Goal: Find specific page/section: Find specific page/section

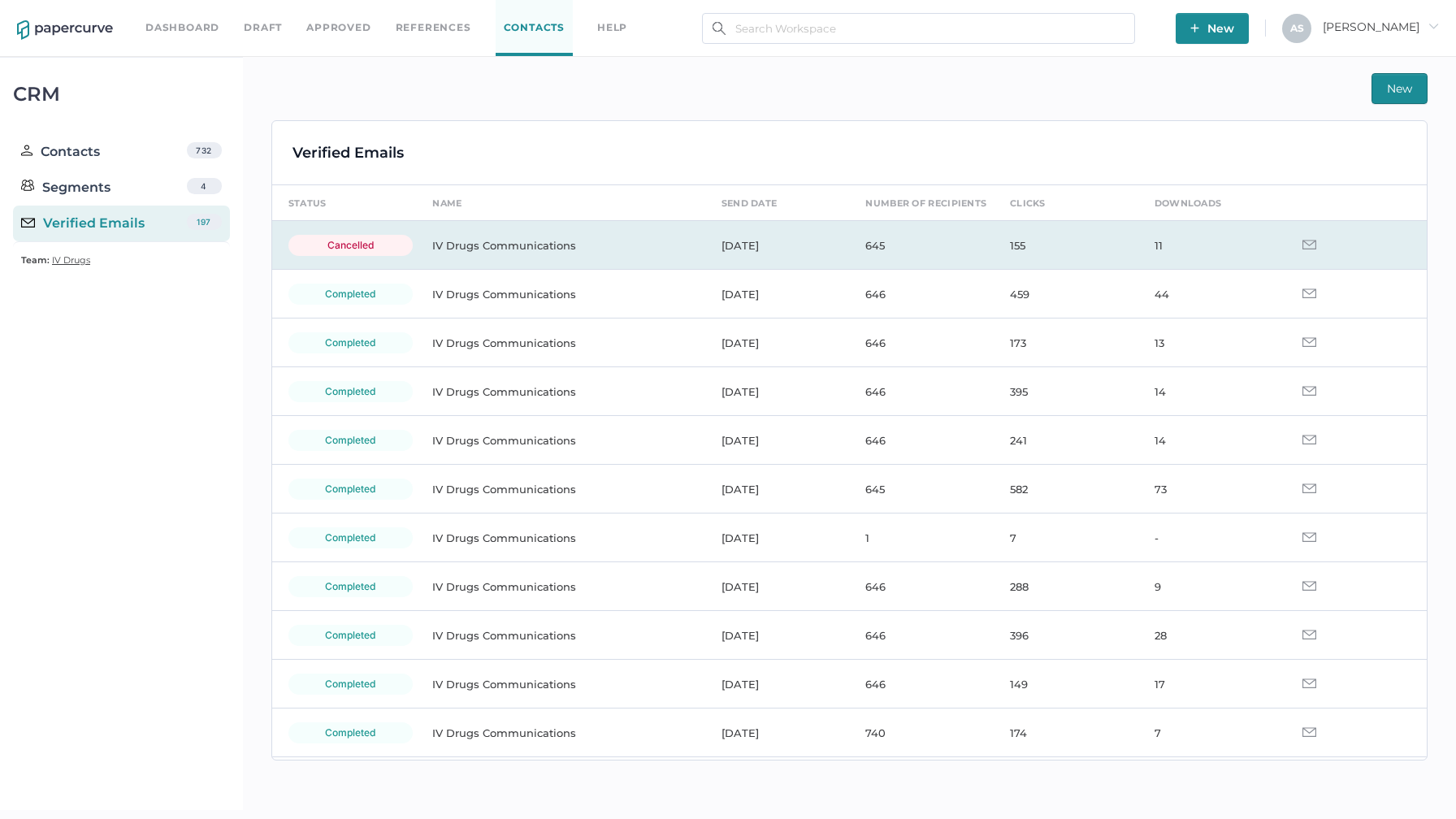
click at [718, 245] on img at bounding box center [1309, 244] width 14 height 10
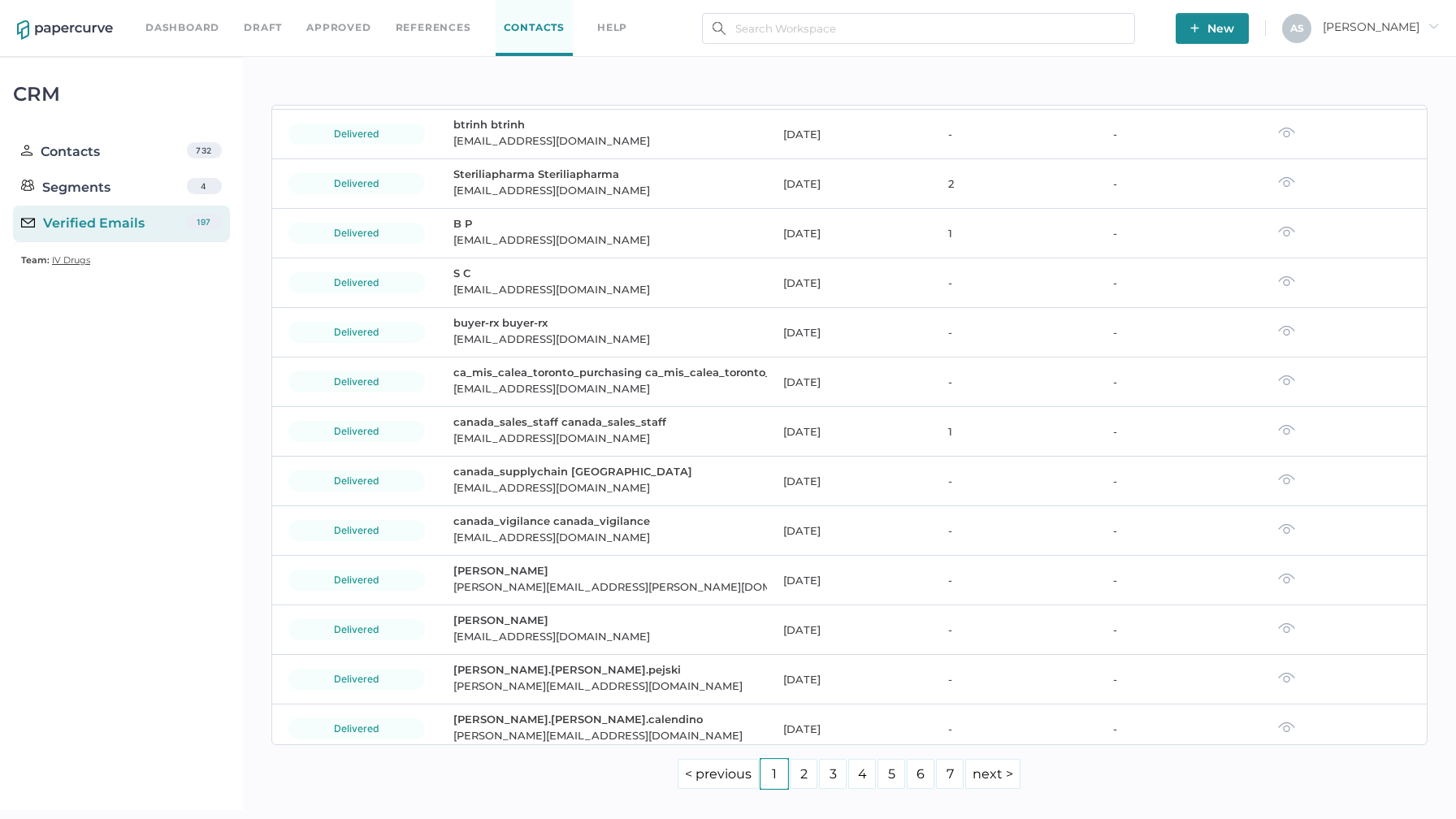
scroll to position [4415, 0]
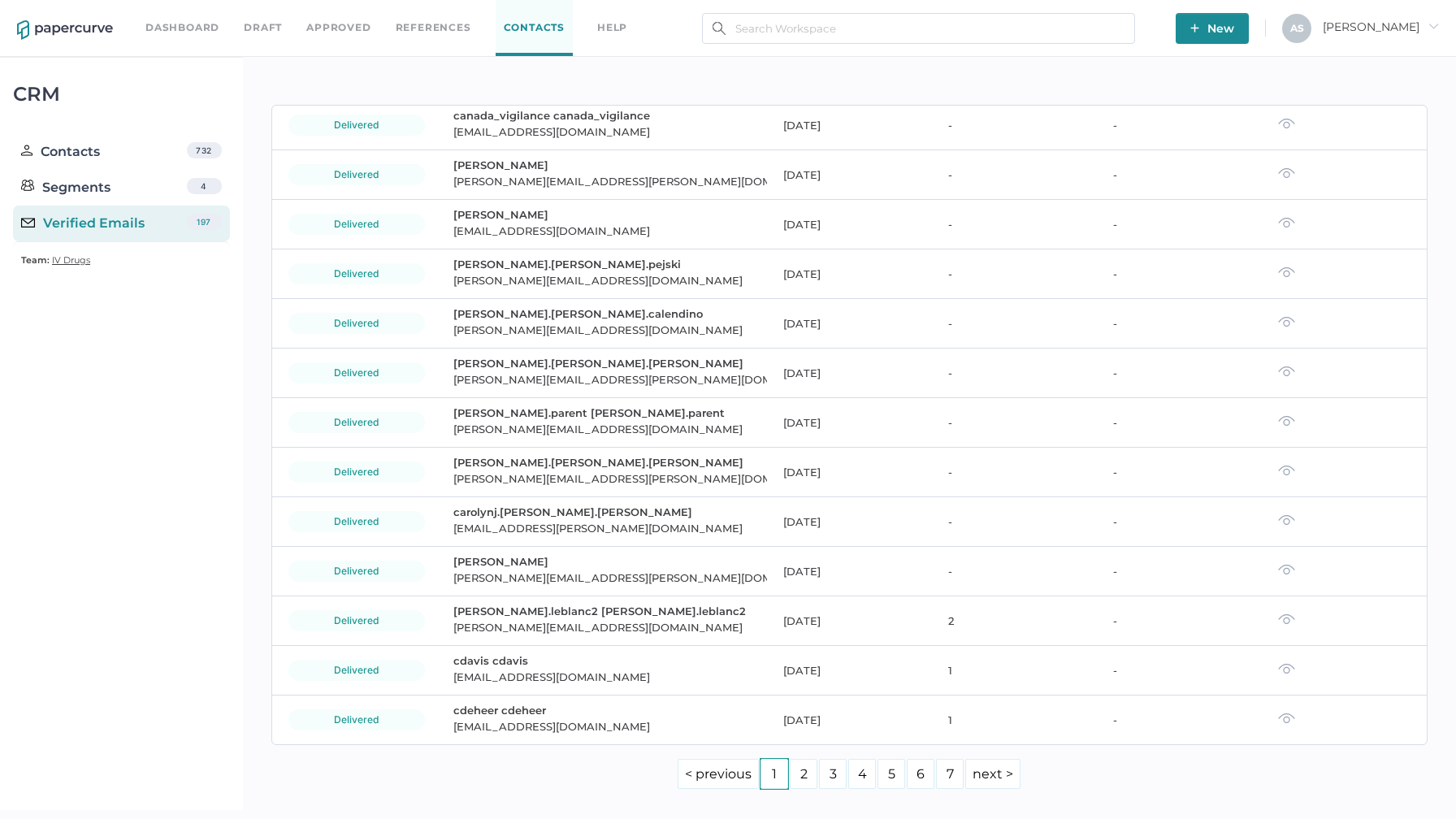
click at [718, 772] on link "2" at bounding box center [804, 774] width 28 height 30
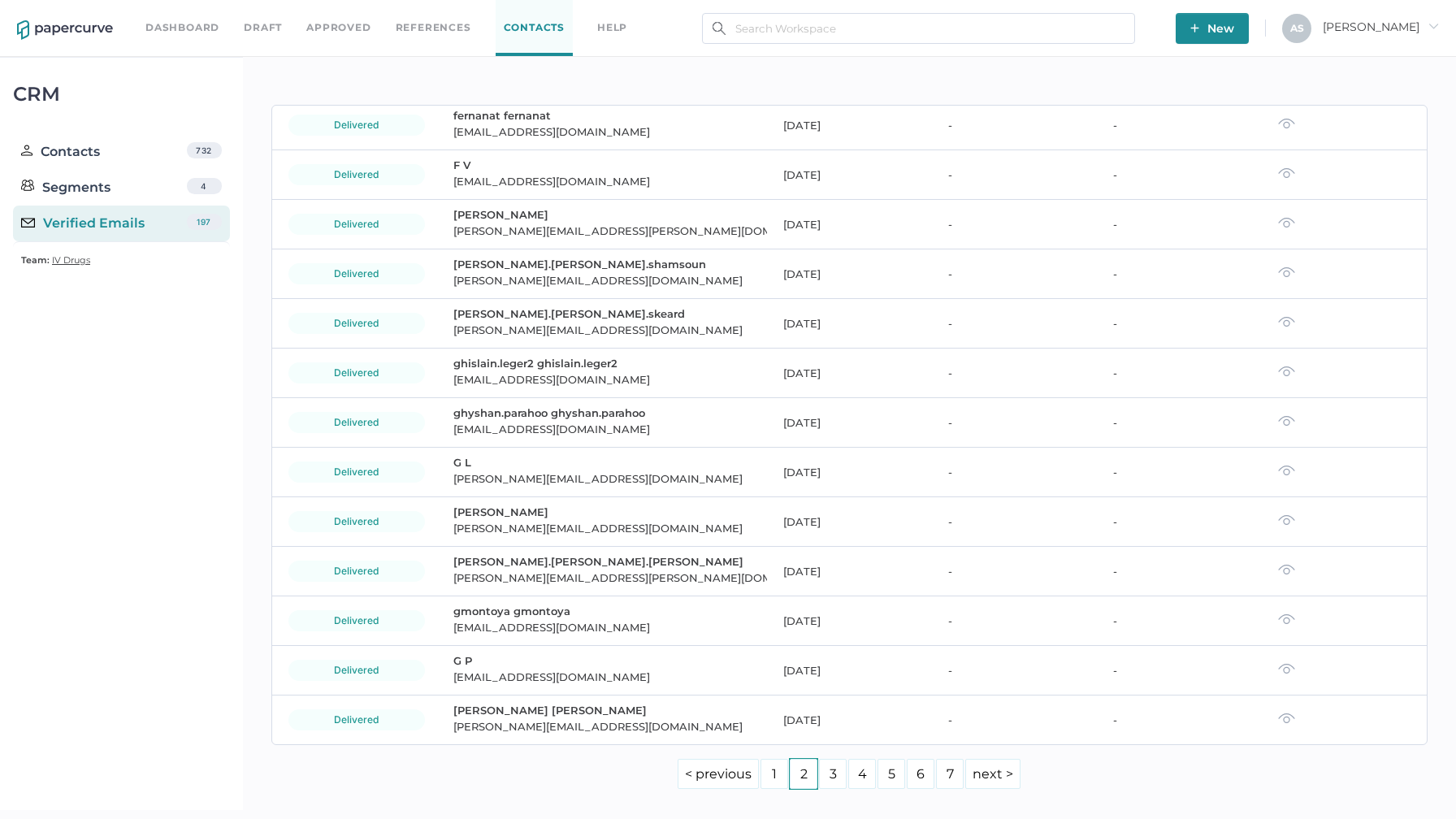
click at [718, 775] on link "7" at bounding box center [950, 774] width 28 height 30
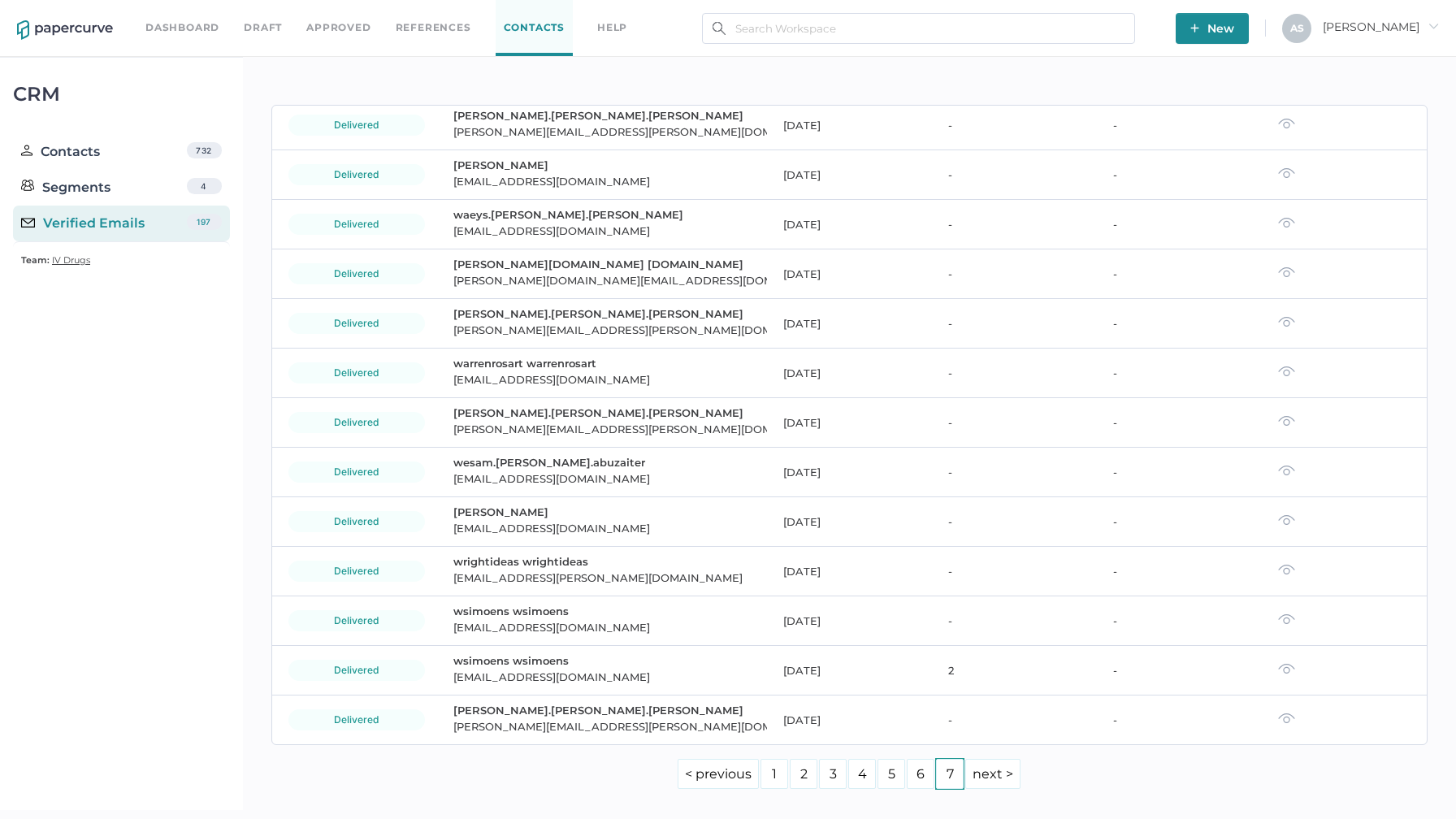
click at [718, 777] on link "6" at bounding box center [921, 774] width 28 height 30
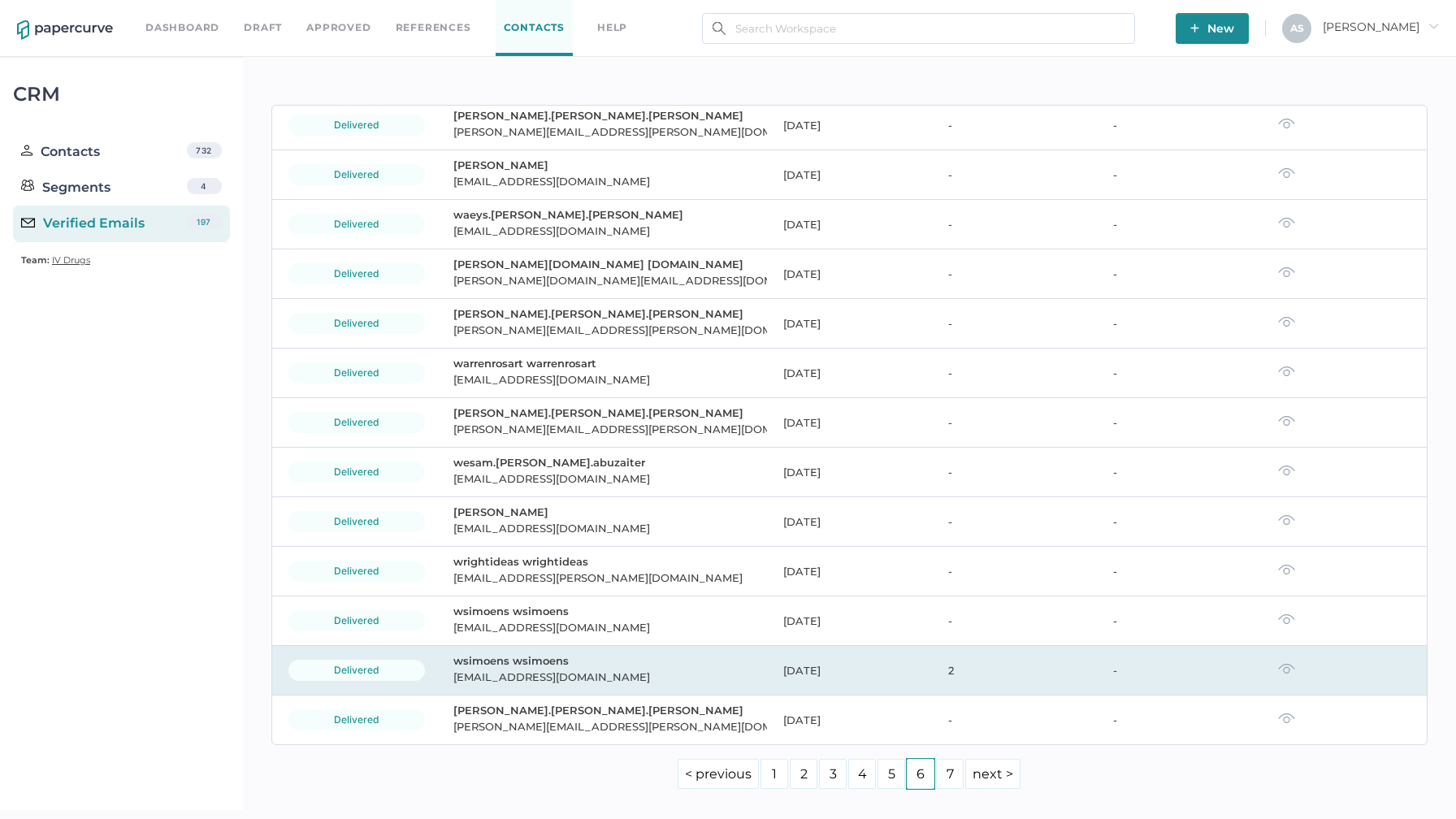
scroll to position [4415, 0]
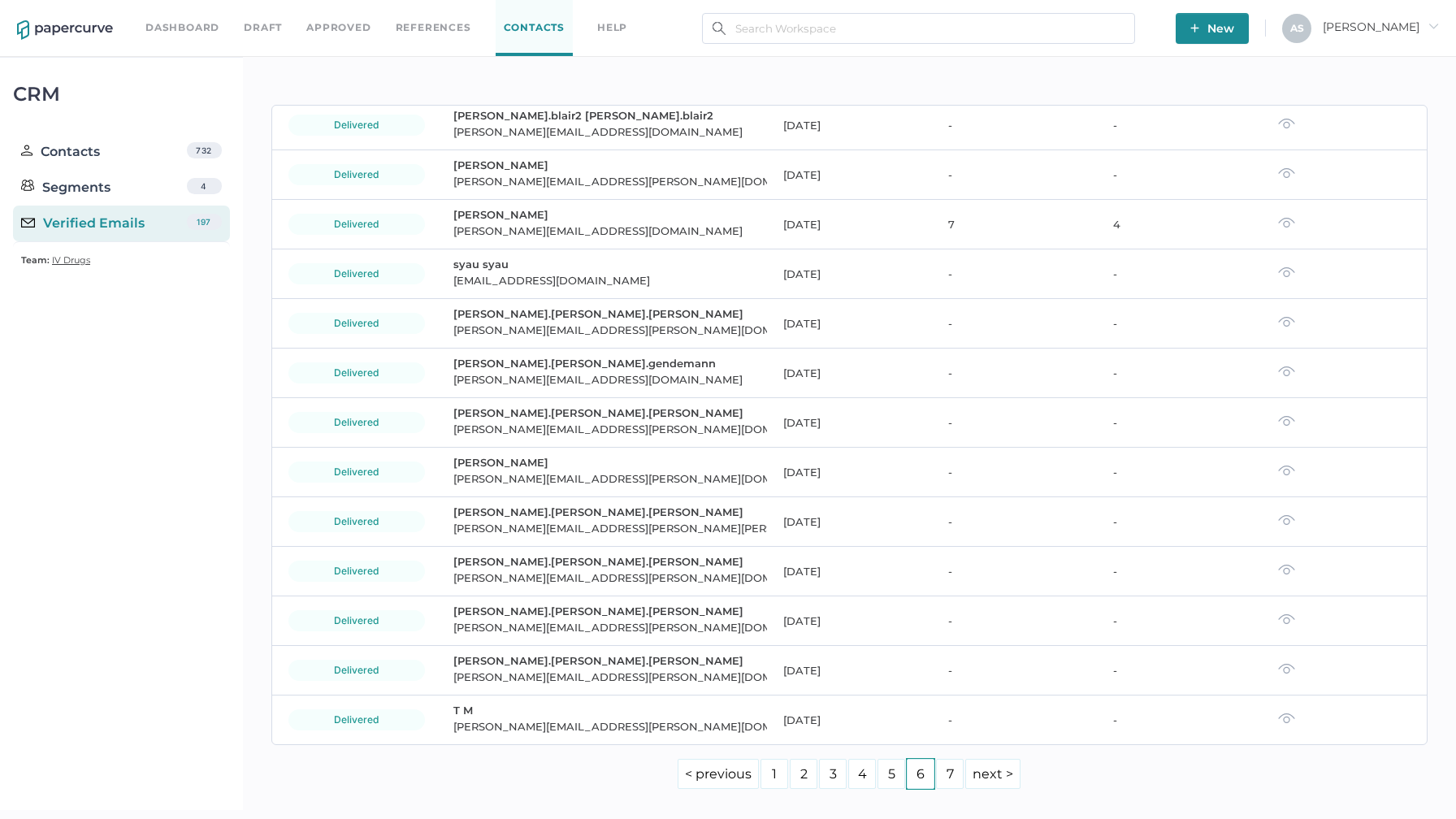
click at [718, 776] on link "5" at bounding box center [892, 774] width 28 height 30
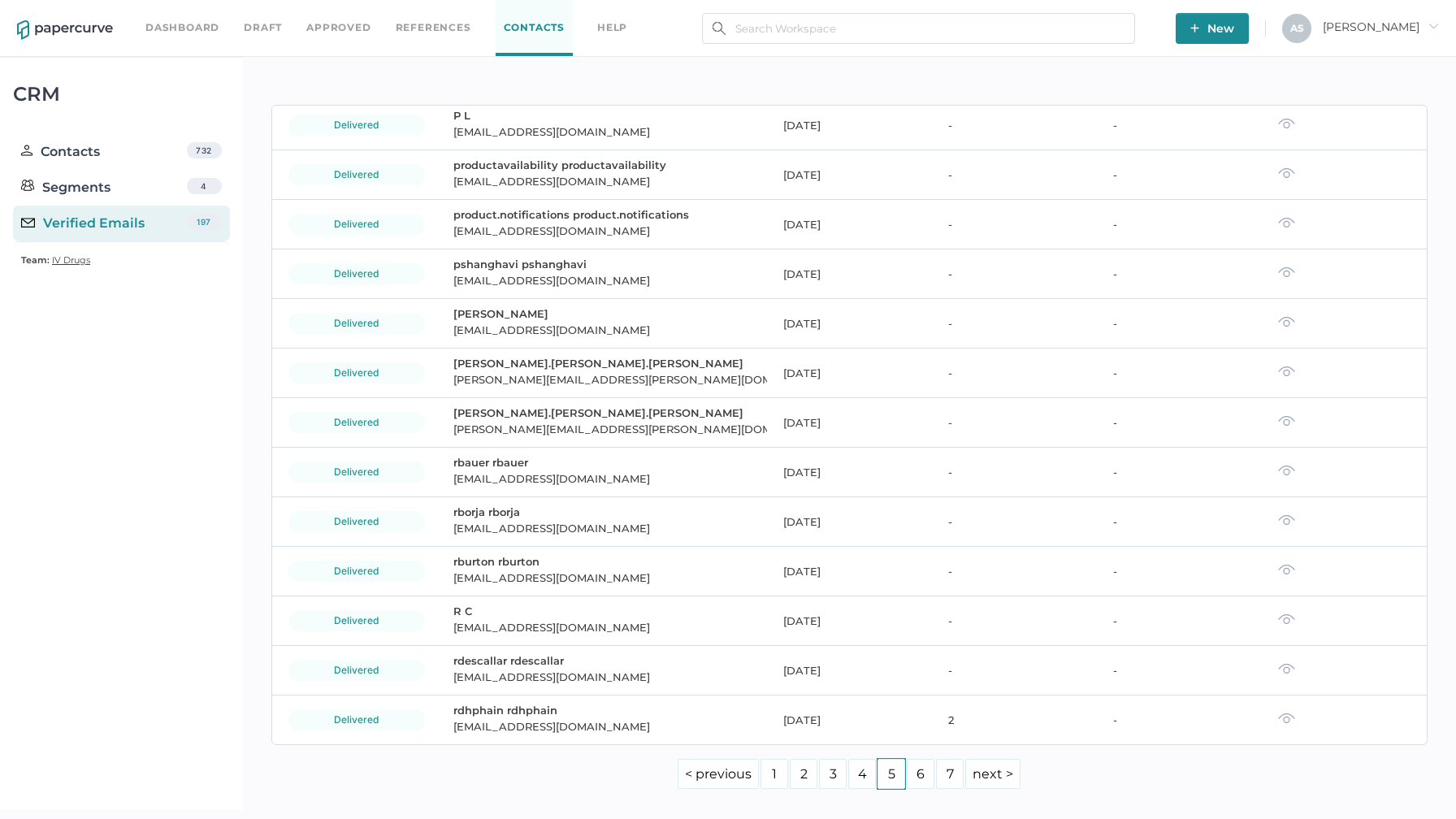
click at [718, 777] on link "4" at bounding box center [862, 774] width 28 height 30
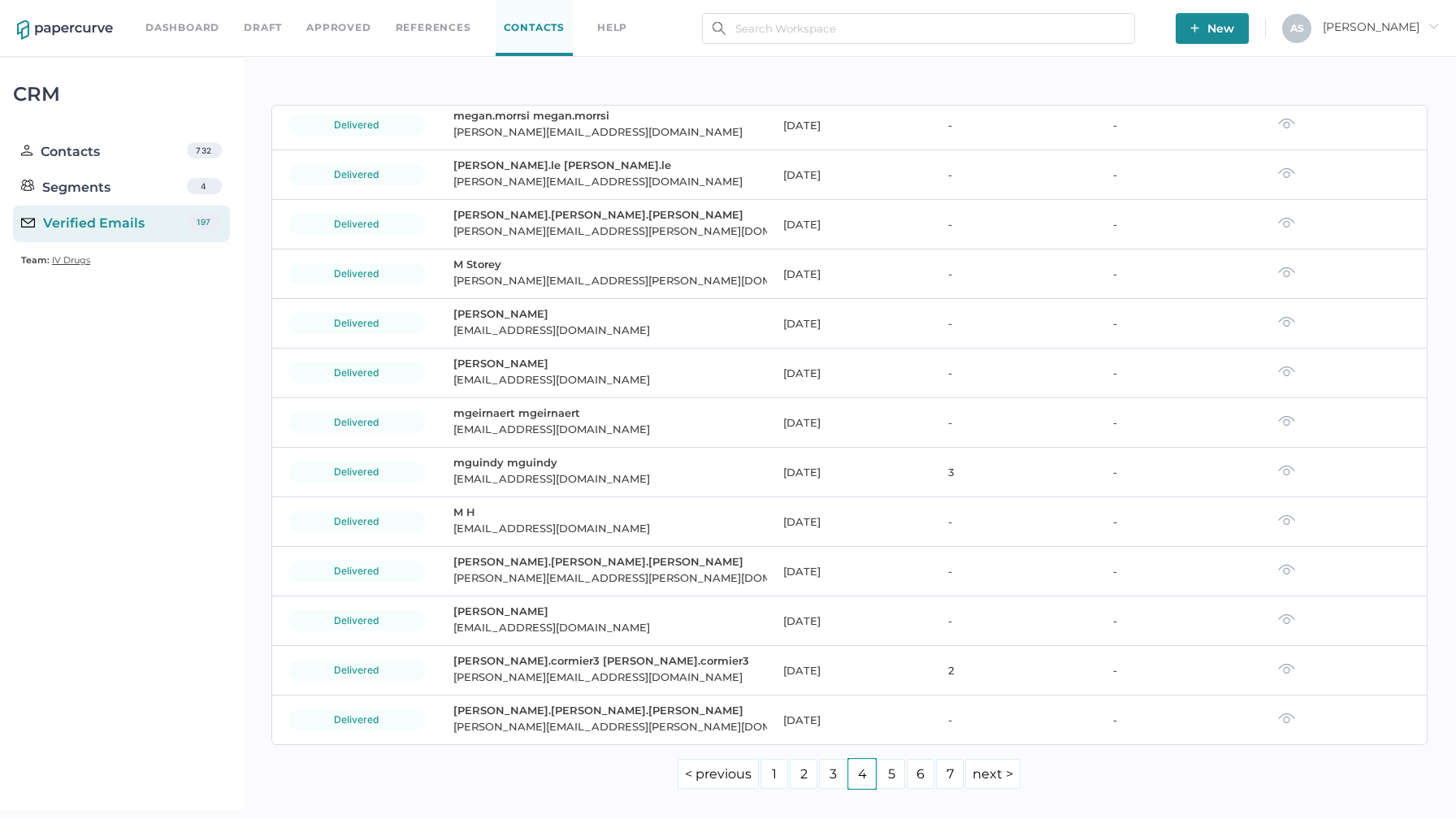
click at [718, 771] on link "3" at bounding box center [833, 774] width 28 height 30
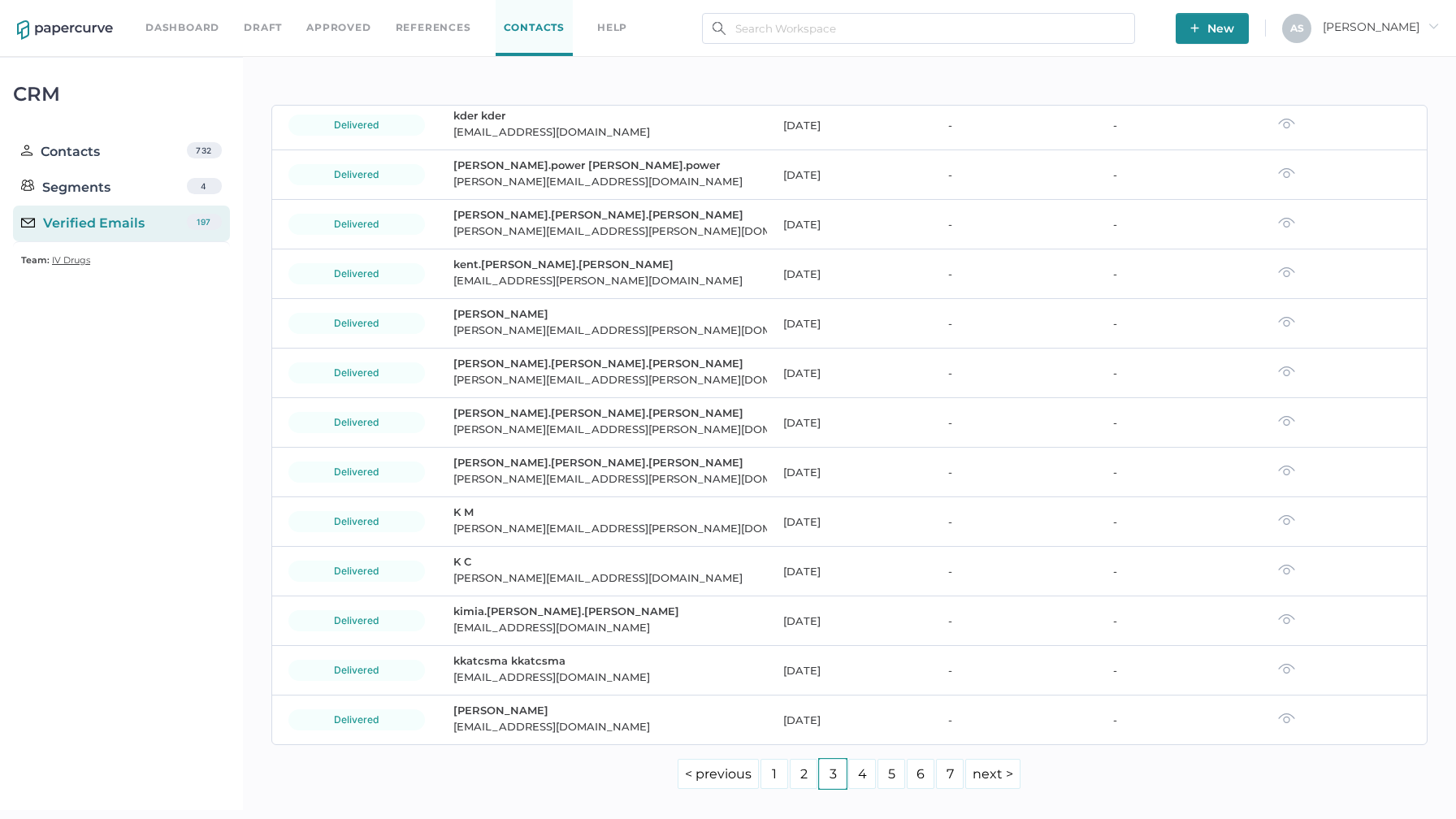
click at [718, 774] on link "2" at bounding box center [804, 774] width 28 height 30
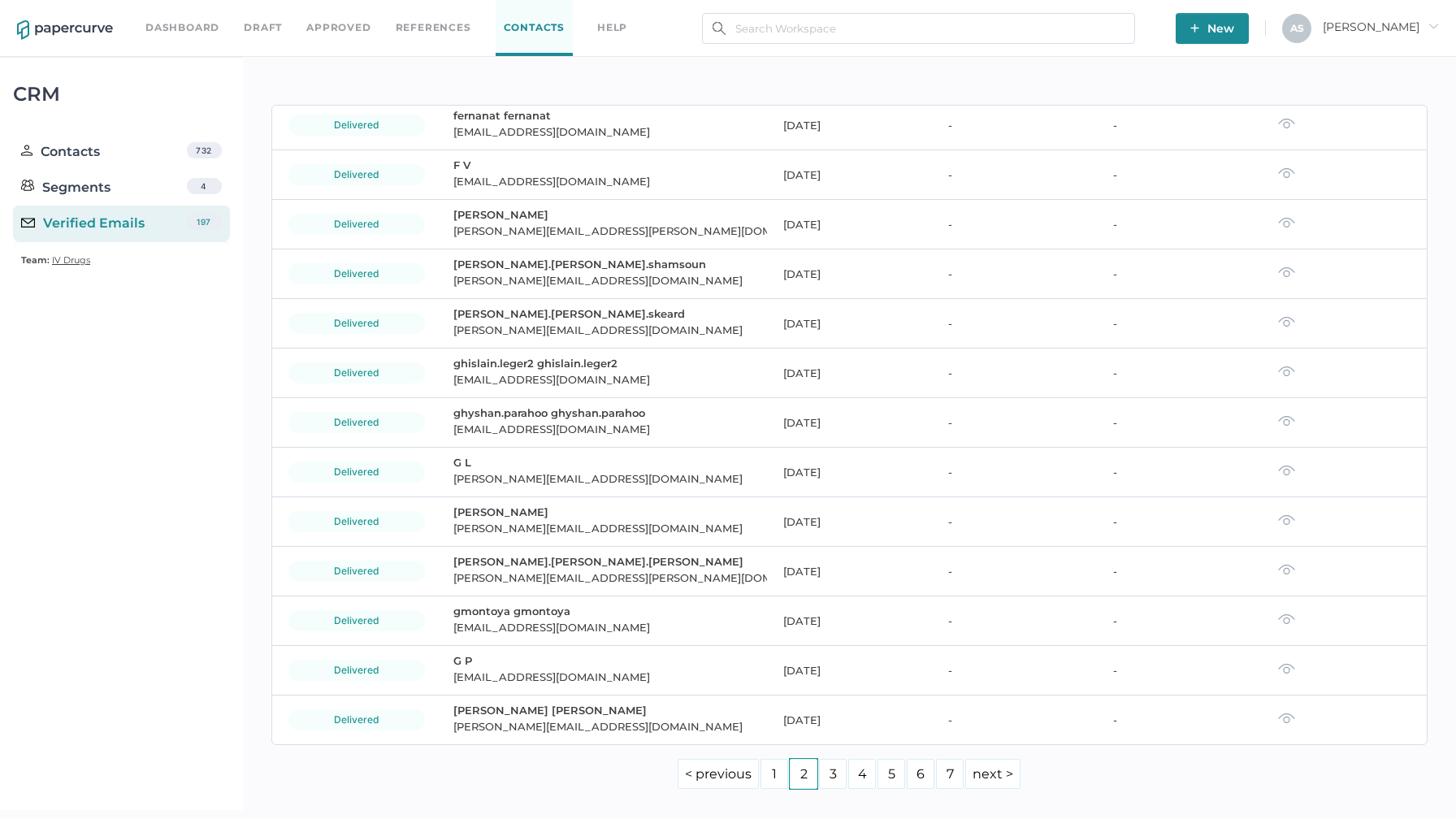
click at [718, 775] on link "1" at bounding box center [775, 774] width 28 height 30
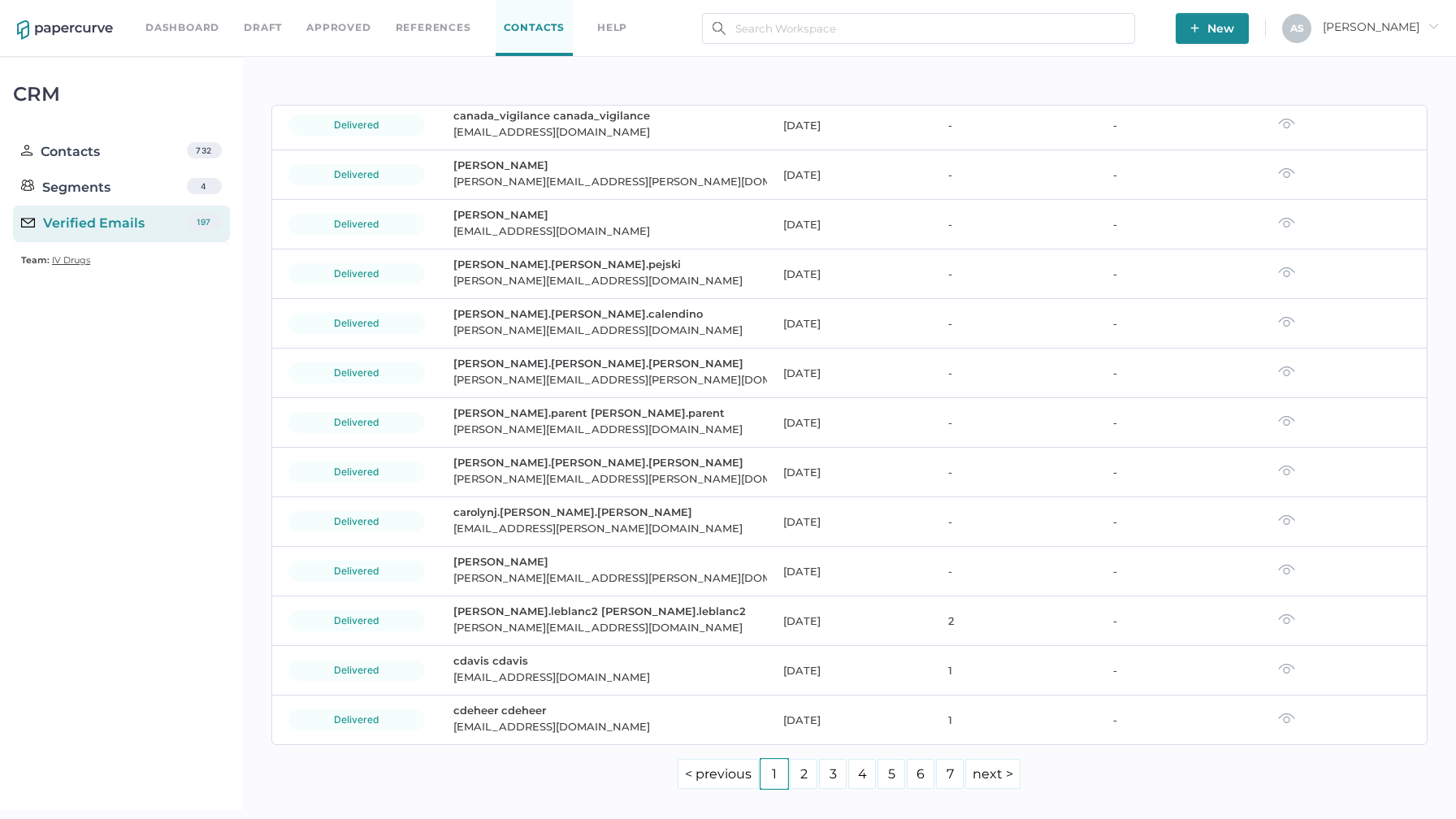
click at [718, 777] on link "< previous" at bounding box center [718, 774] width 82 height 30
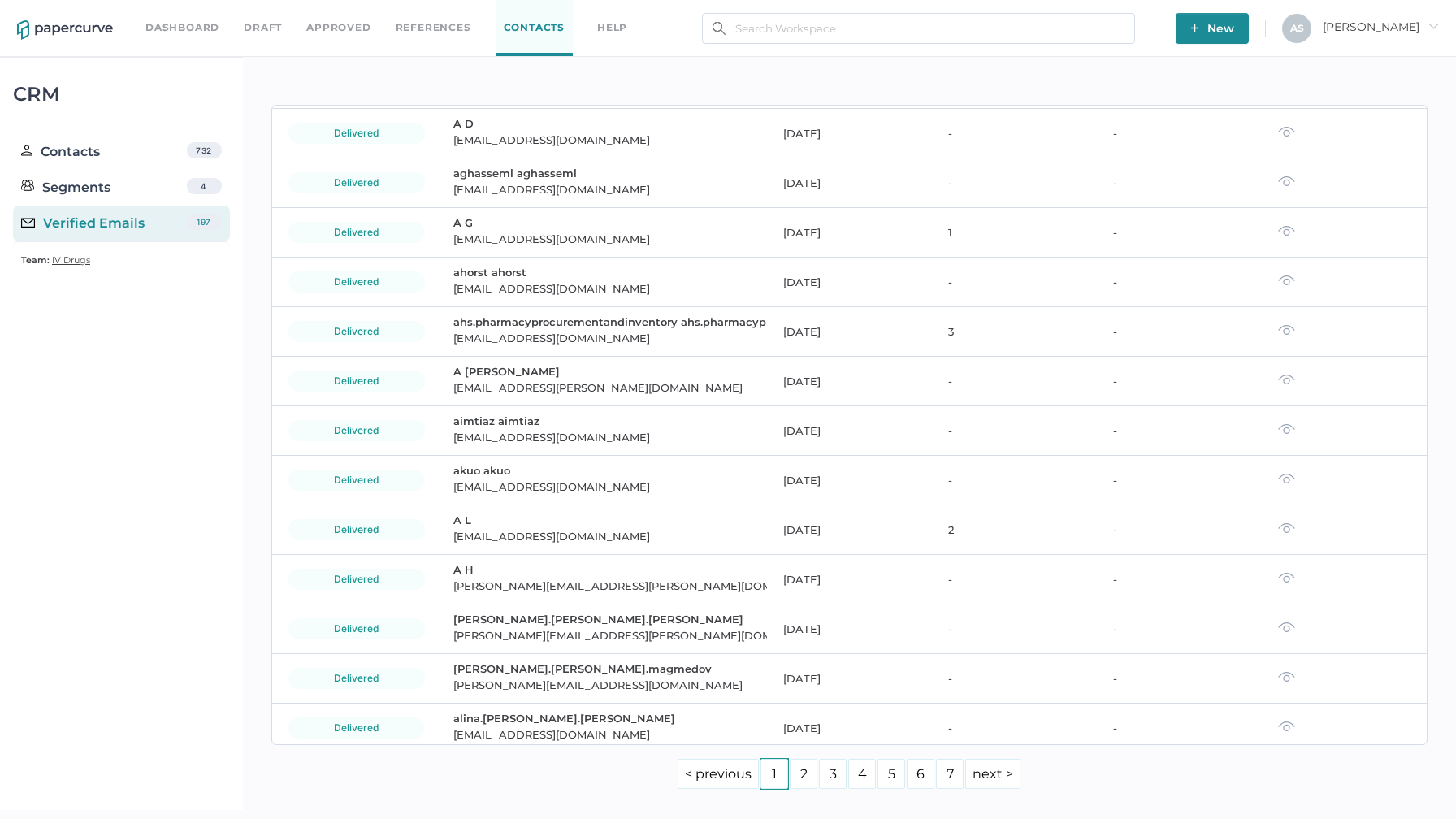
scroll to position [0, 0]
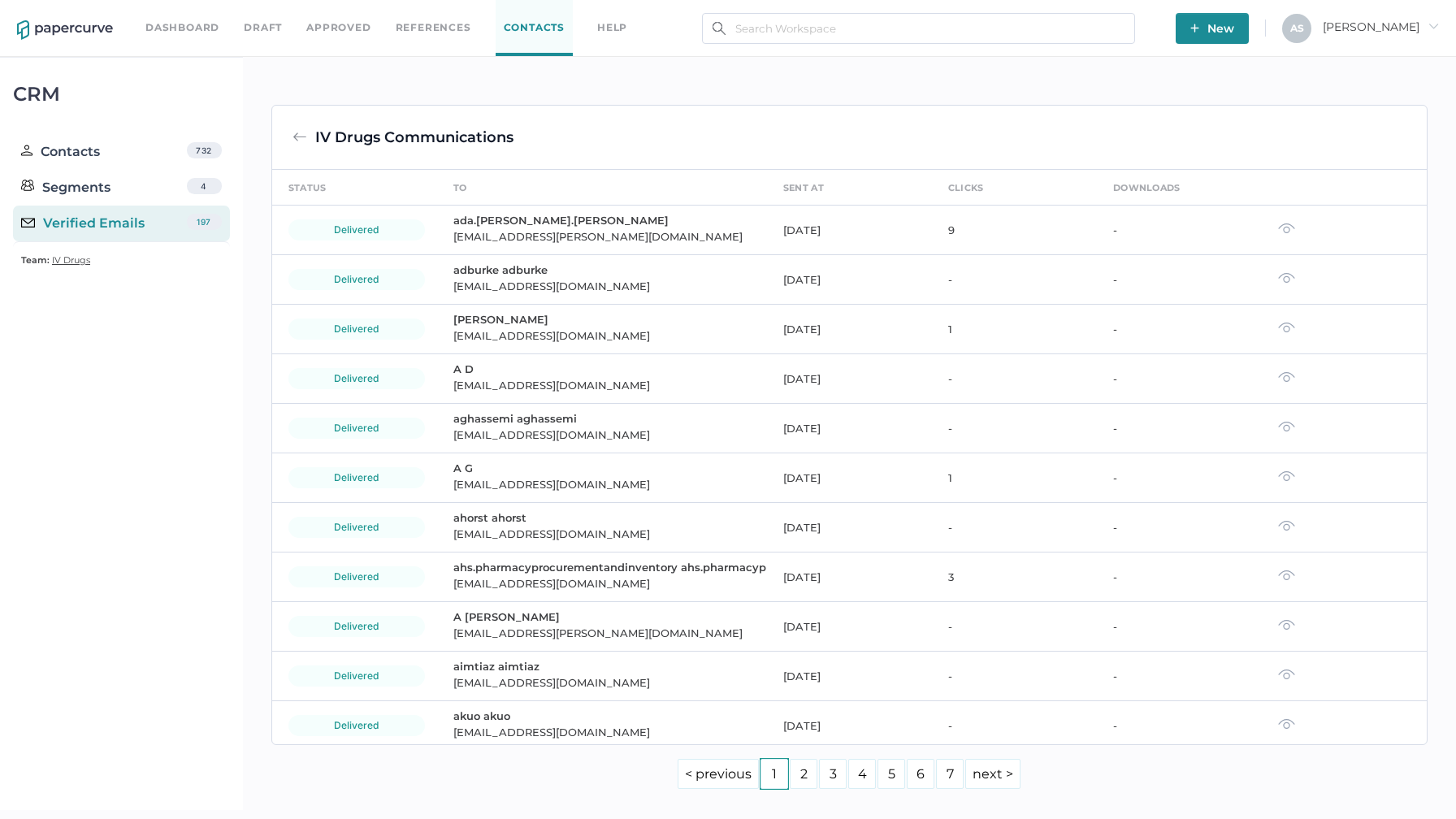
click at [298, 141] on img at bounding box center [300, 137] width 15 height 15
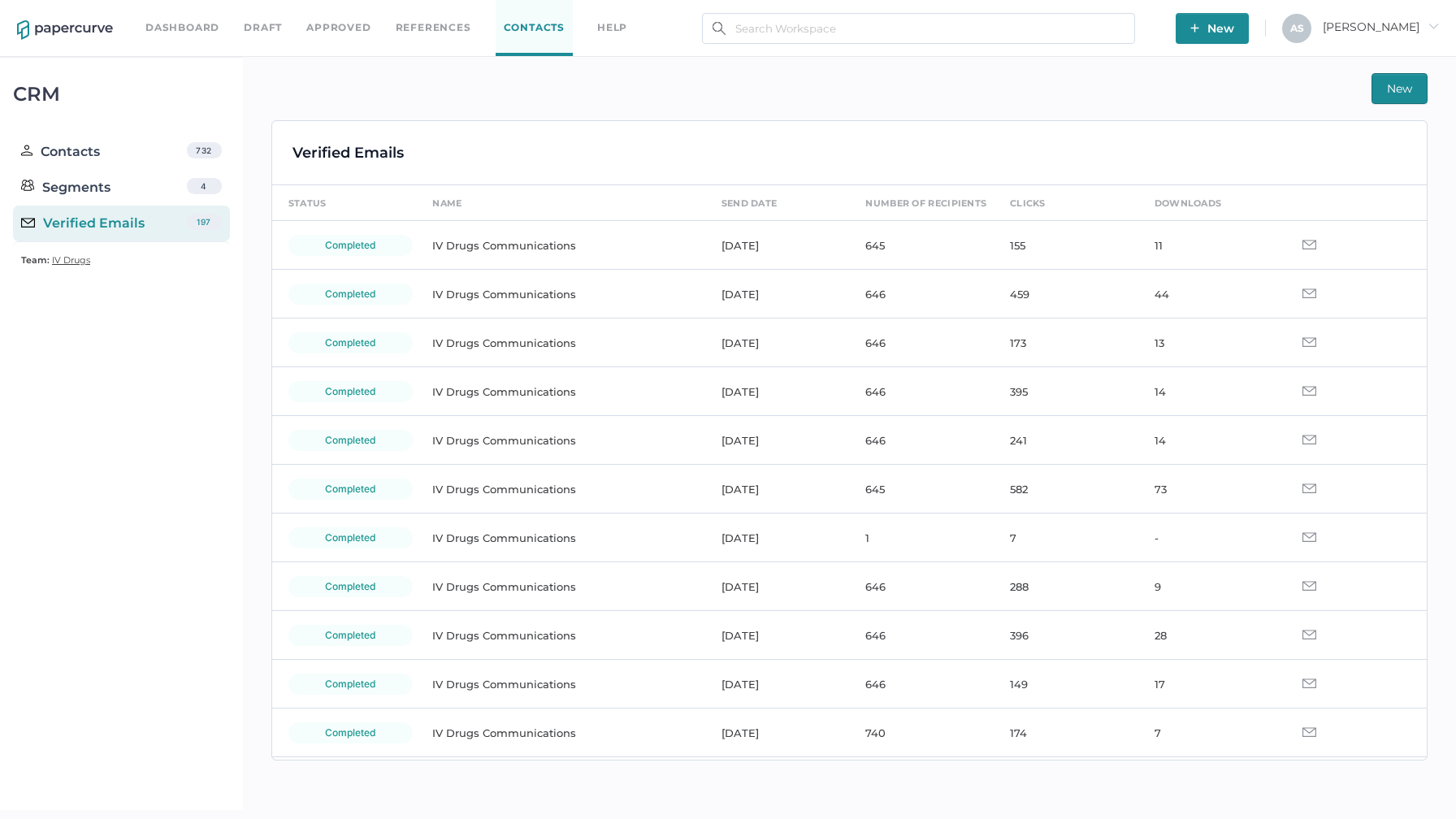
click at [708, 89] on div "New" at bounding box center [850, 88] width 1156 height 30
